Goal: Task Accomplishment & Management: Use online tool/utility

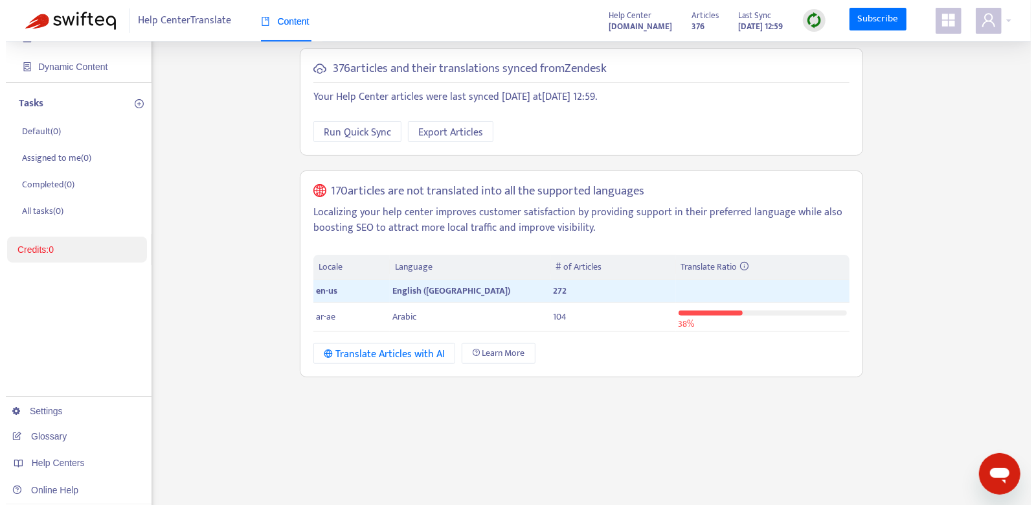
scroll to position [78, 0]
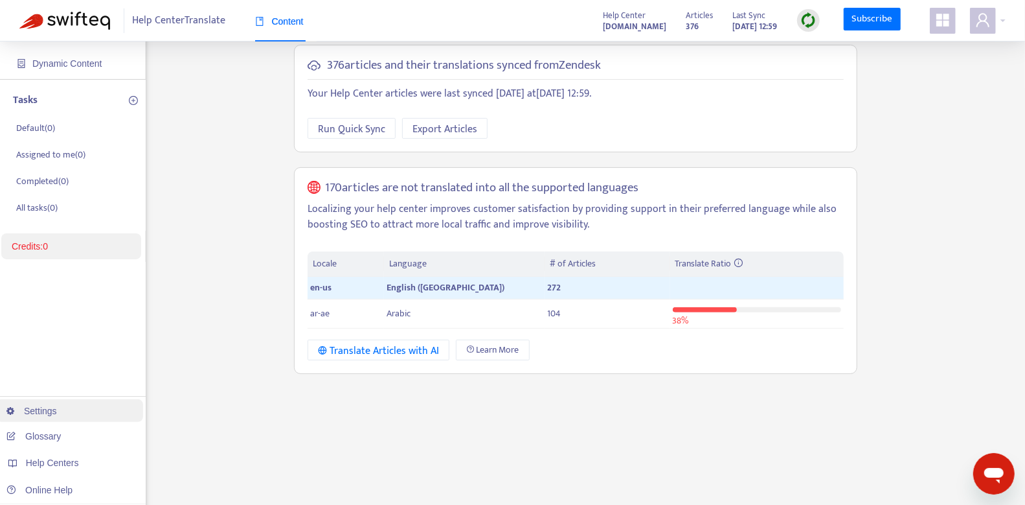
click at [57, 409] on link "Settings" at bounding box center [31, 410] width 51 height 10
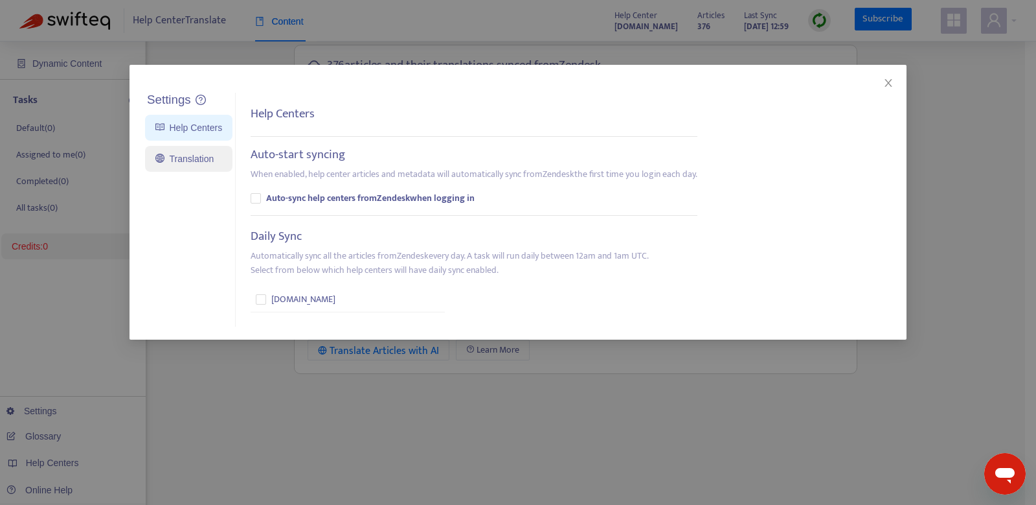
click at [189, 164] on link "Translation" at bounding box center [184, 159] width 58 height 10
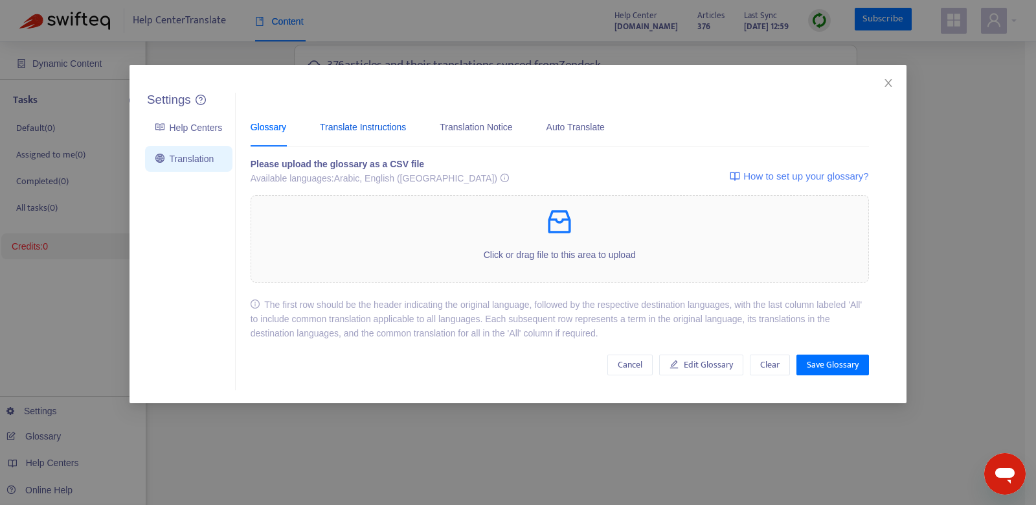
click at [399, 132] on div "Translate Instructions" at bounding box center [363, 127] width 86 height 14
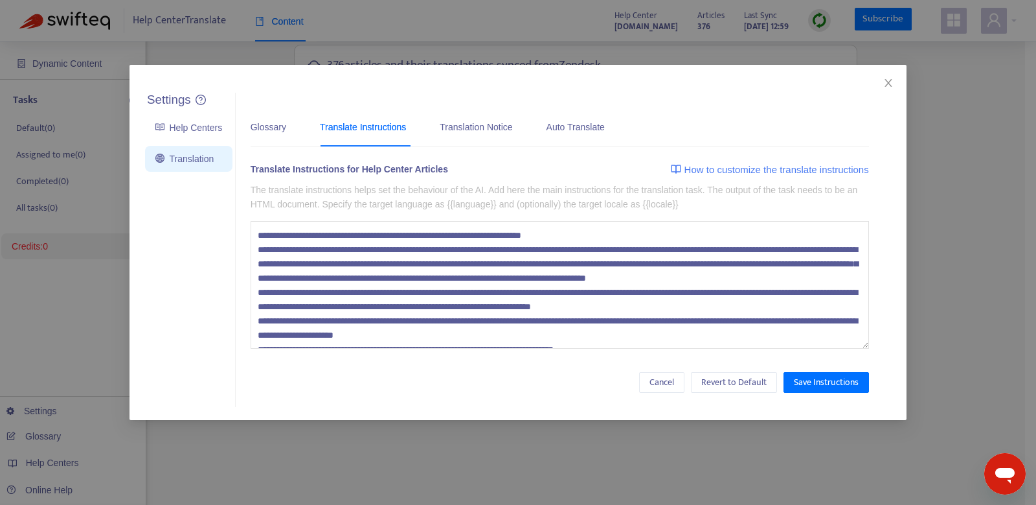
click at [384, 243] on textarea at bounding box center [560, 285] width 619 height 128
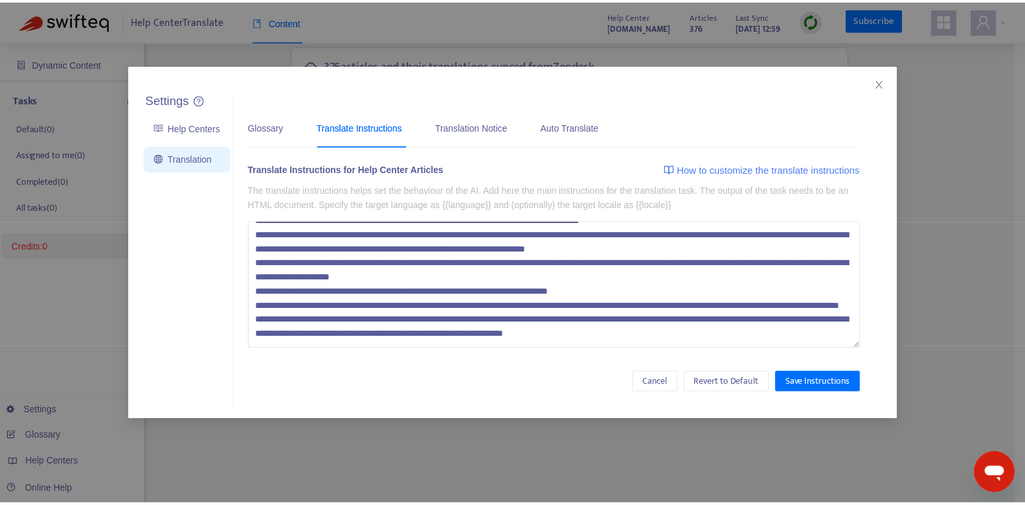
scroll to position [85, 0]
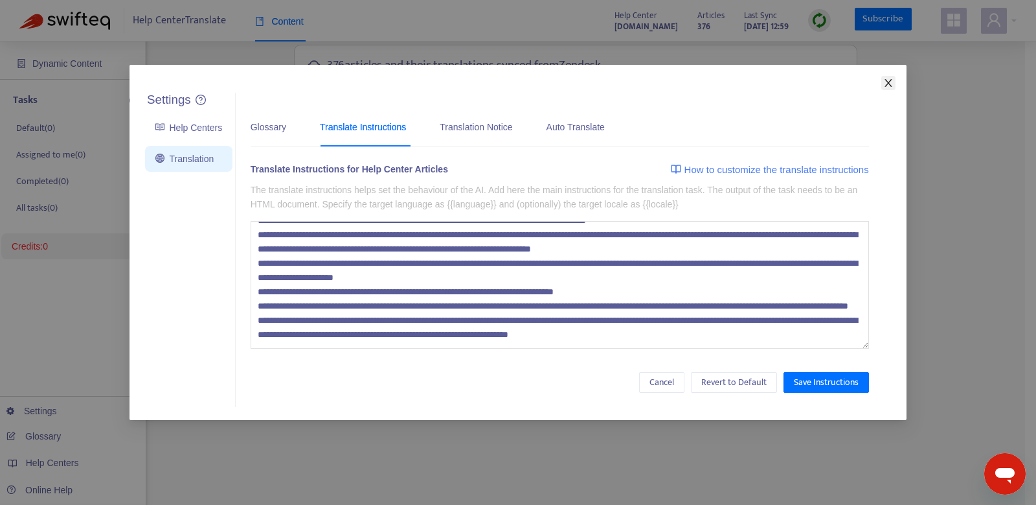
click at [883, 80] on span "Close" at bounding box center [889, 83] width 14 height 10
